Goal: Communication & Community: Answer question/provide support

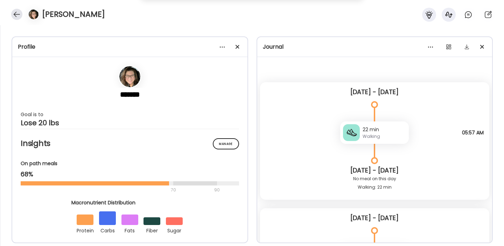
click at [17, 16] on div at bounding box center [16, 14] width 11 height 11
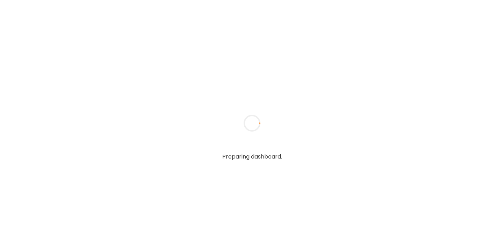
type input "**********"
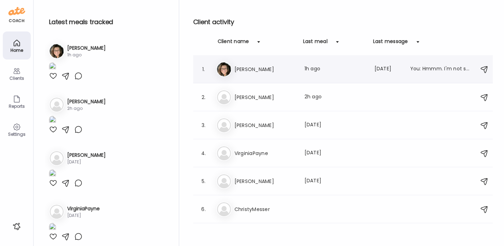
click at [261, 68] on h3 "[PERSON_NAME]" at bounding box center [265, 69] width 62 height 8
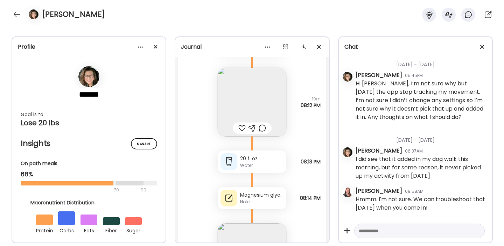
scroll to position [9606, 0]
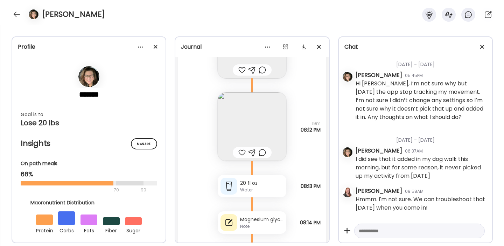
click at [261, 111] on img at bounding box center [252, 126] width 69 height 69
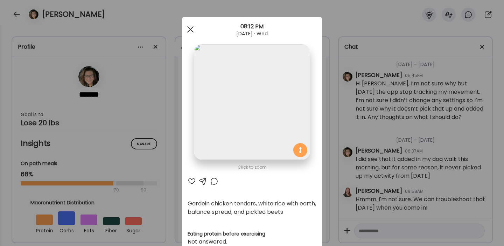
click at [191, 29] on span at bounding box center [190, 29] width 6 height 6
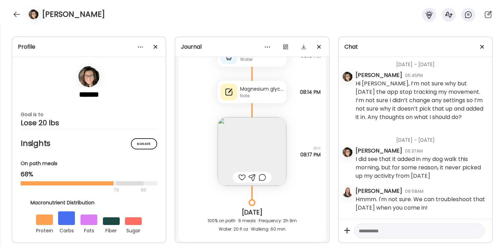
scroll to position [9741, 0]
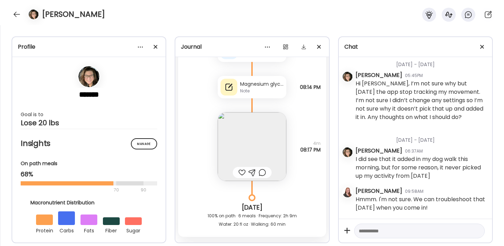
click at [257, 137] on img at bounding box center [252, 146] width 69 height 69
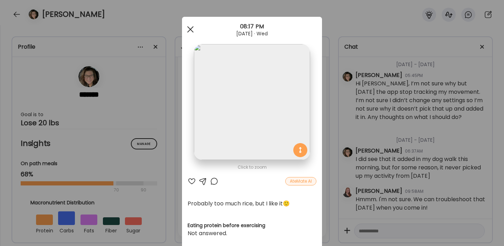
click at [191, 31] on div at bounding box center [190, 29] width 14 height 14
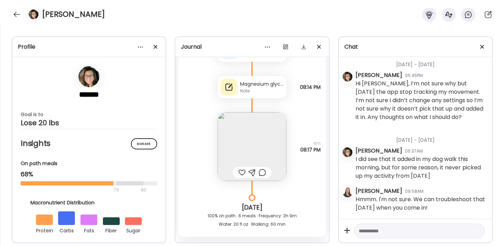
click at [241, 171] on div at bounding box center [241, 172] width 7 height 8
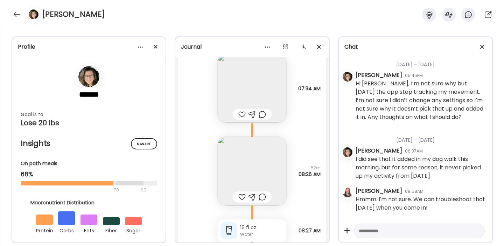
scroll to position [10016, 0]
click at [241, 115] on div at bounding box center [241, 114] width 7 height 8
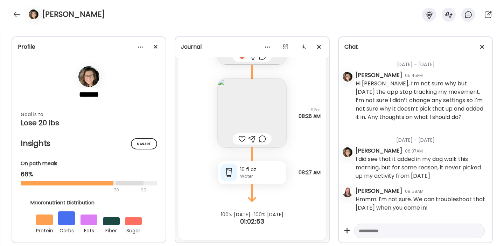
click at [259, 111] on img at bounding box center [252, 113] width 69 height 69
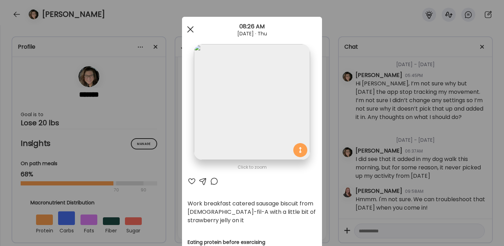
click at [192, 29] on div at bounding box center [190, 29] width 14 height 14
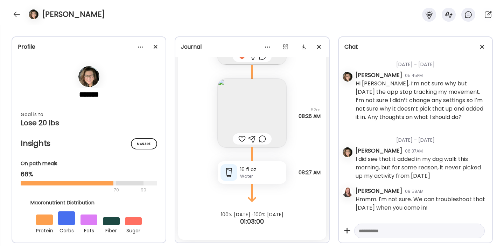
click at [241, 140] on div at bounding box center [241, 139] width 7 height 8
click at [17, 13] on div at bounding box center [16, 14] width 11 height 11
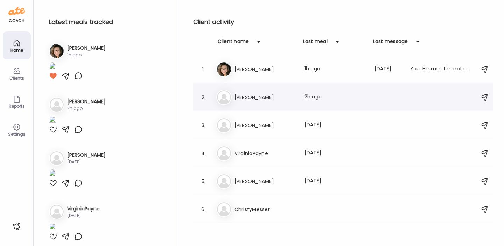
click at [244, 99] on h3 "[PERSON_NAME]" at bounding box center [265, 97] width 62 height 8
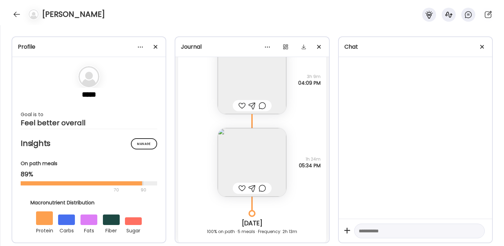
scroll to position [3739, 0]
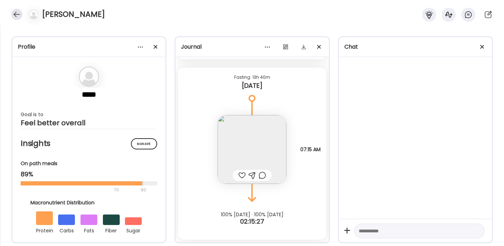
click at [17, 15] on div at bounding box center [16, 14] width 11 height 11
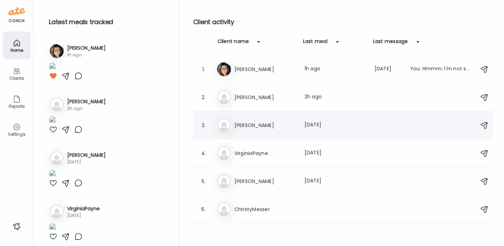
click at [242, 124] on h3 "[PERSON_NAME]" at bounding box center [265, 125] width 62 height 8
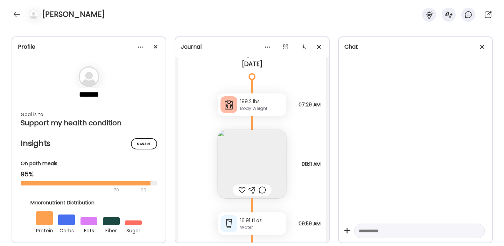
scroll to position [3005, 0]
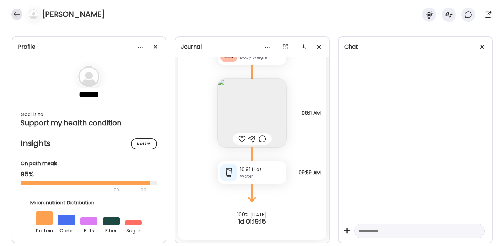
click at [14, 10] on div at bounding box center [16, 14] width 11 height 11
